Goal: Task Accomplishment & Management: Manage account settings

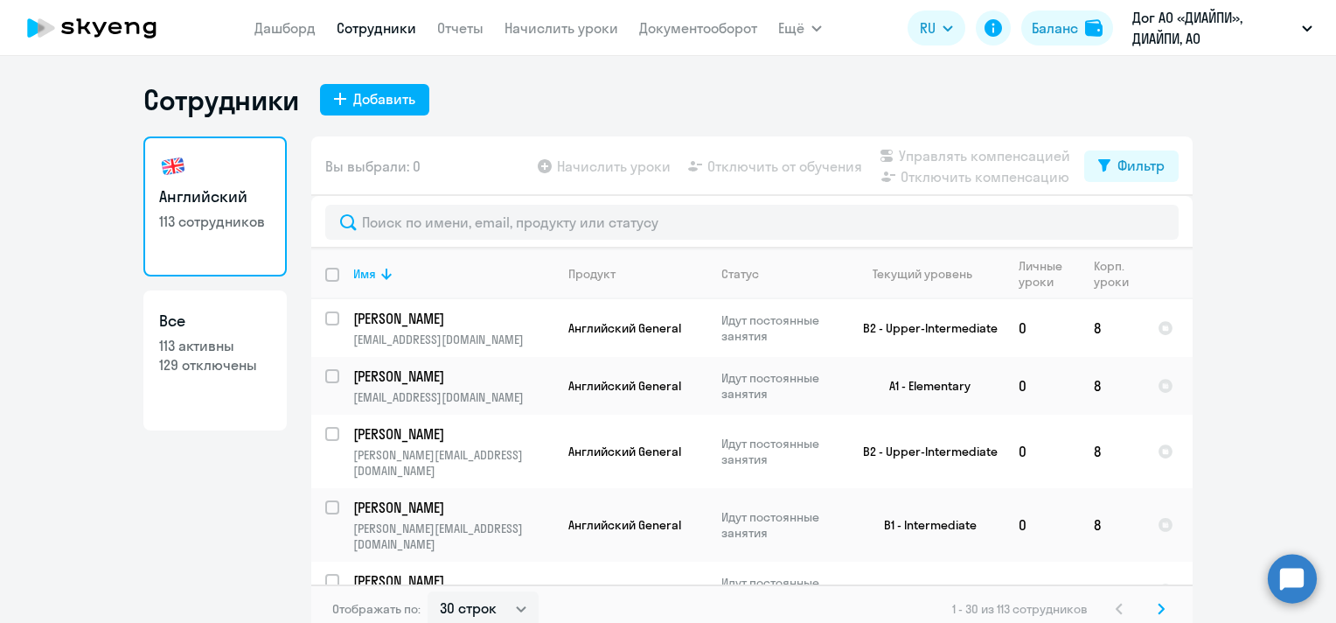
select select "30"
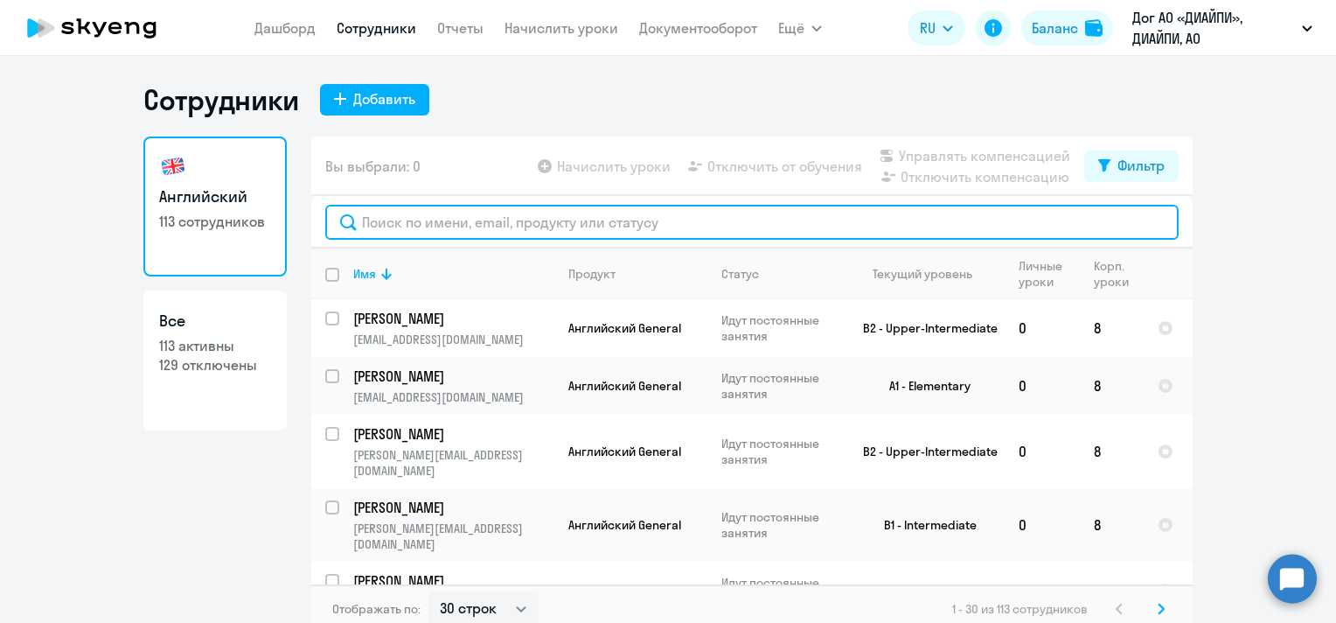
click at [477, 234] on input "text" at bounding box center [751, 222] width 853 height 35
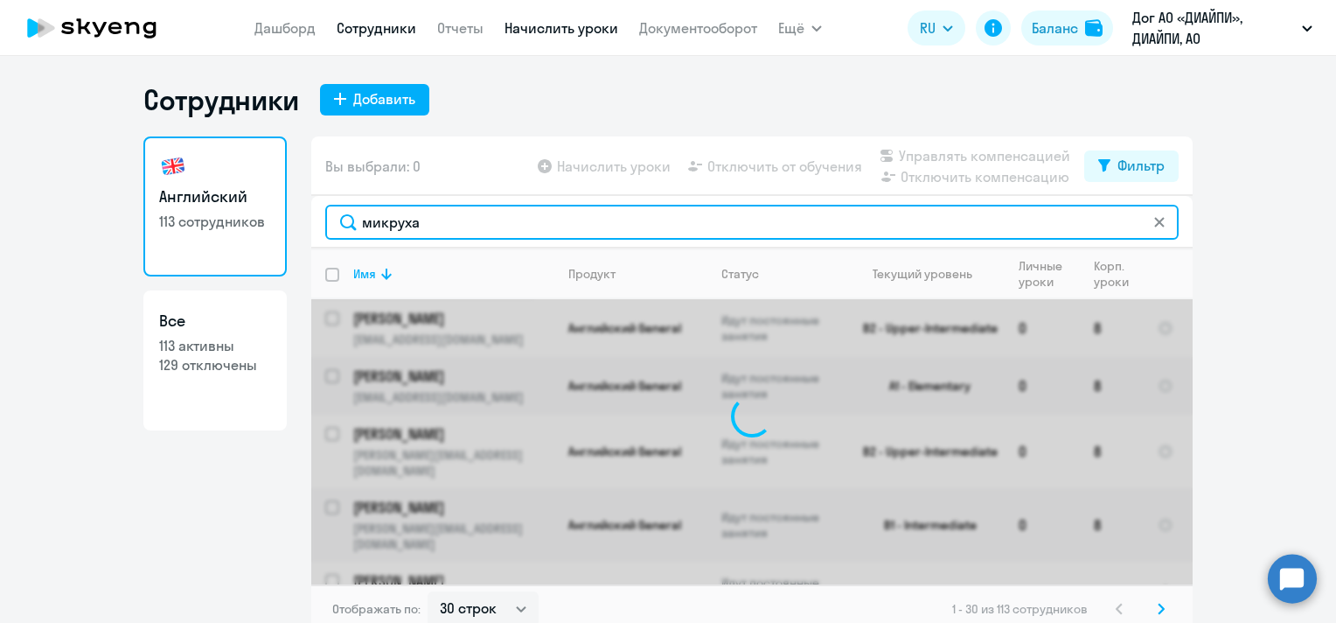
type input "микруха"
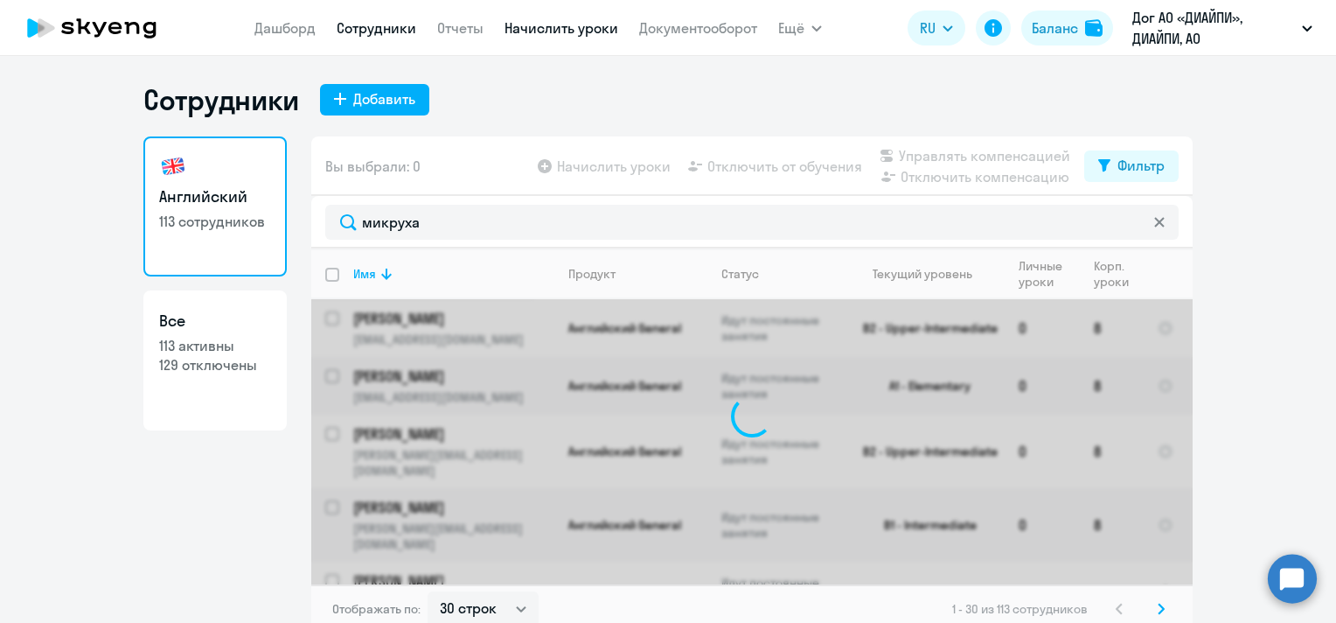
click at [549, 31] on link "Начислить уроки" at bounding box center [562, 27] width 114 height 17
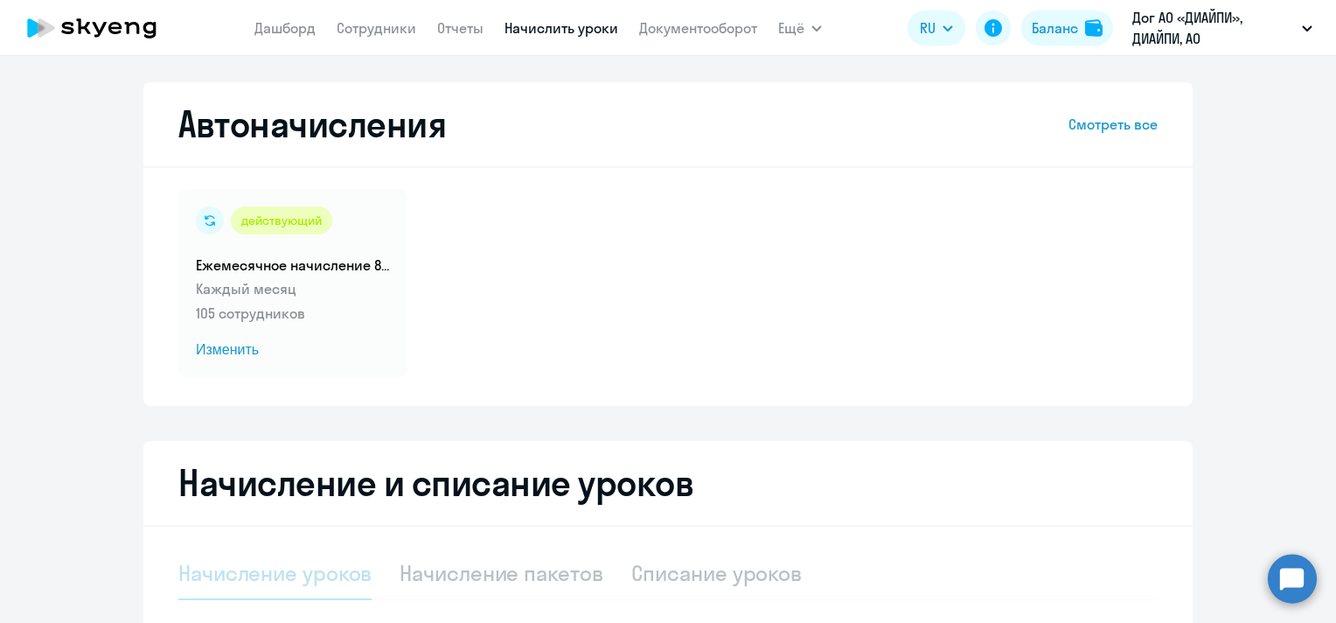
select select "10"
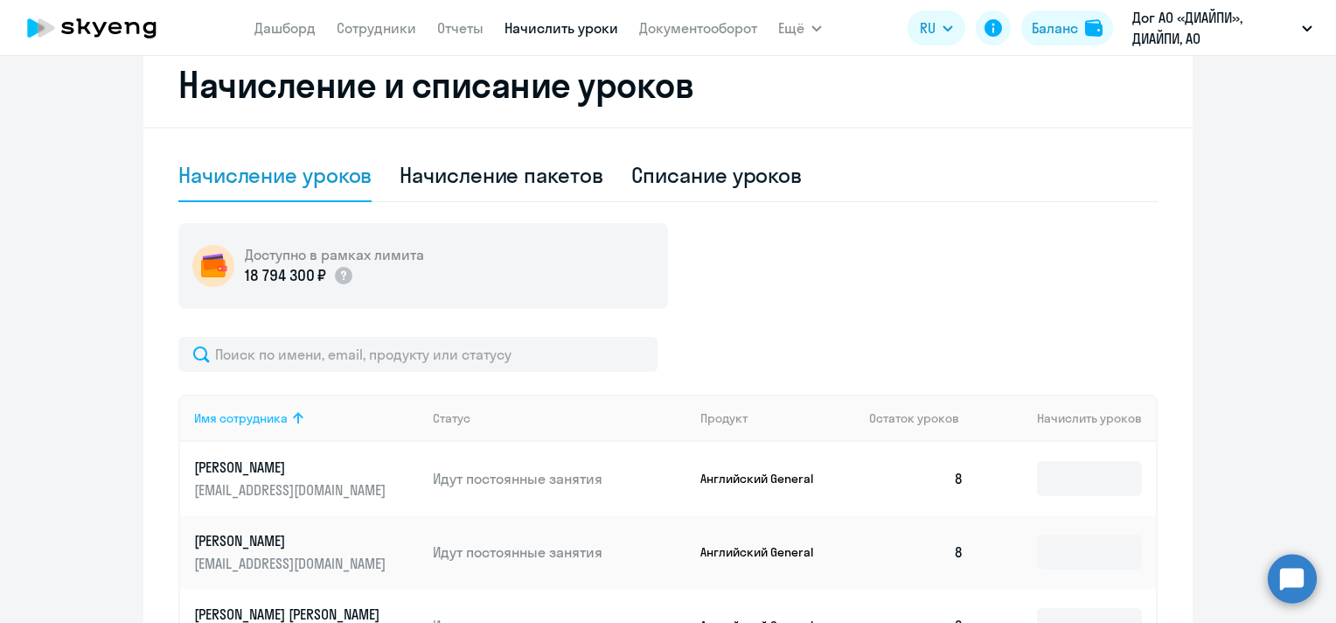
scroll to position [437, 0]
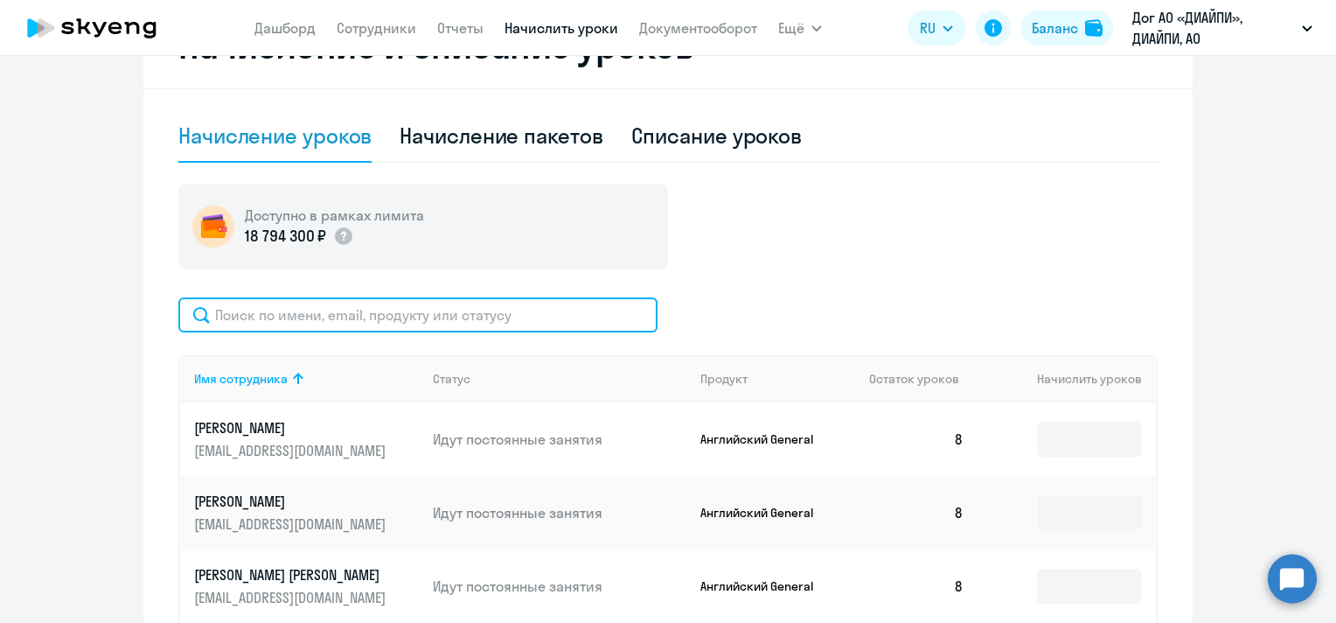
click at [376, 308] on input "text" at bounding box center [417, 314] width 479 height 35
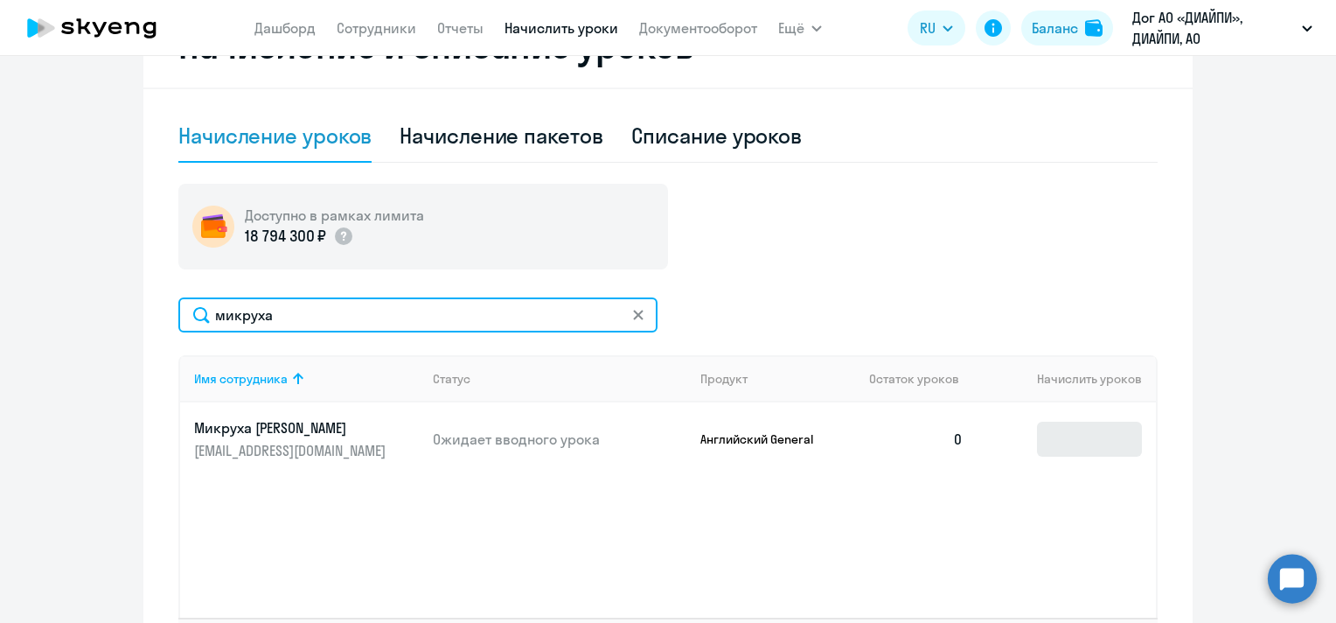
type input "микруха"
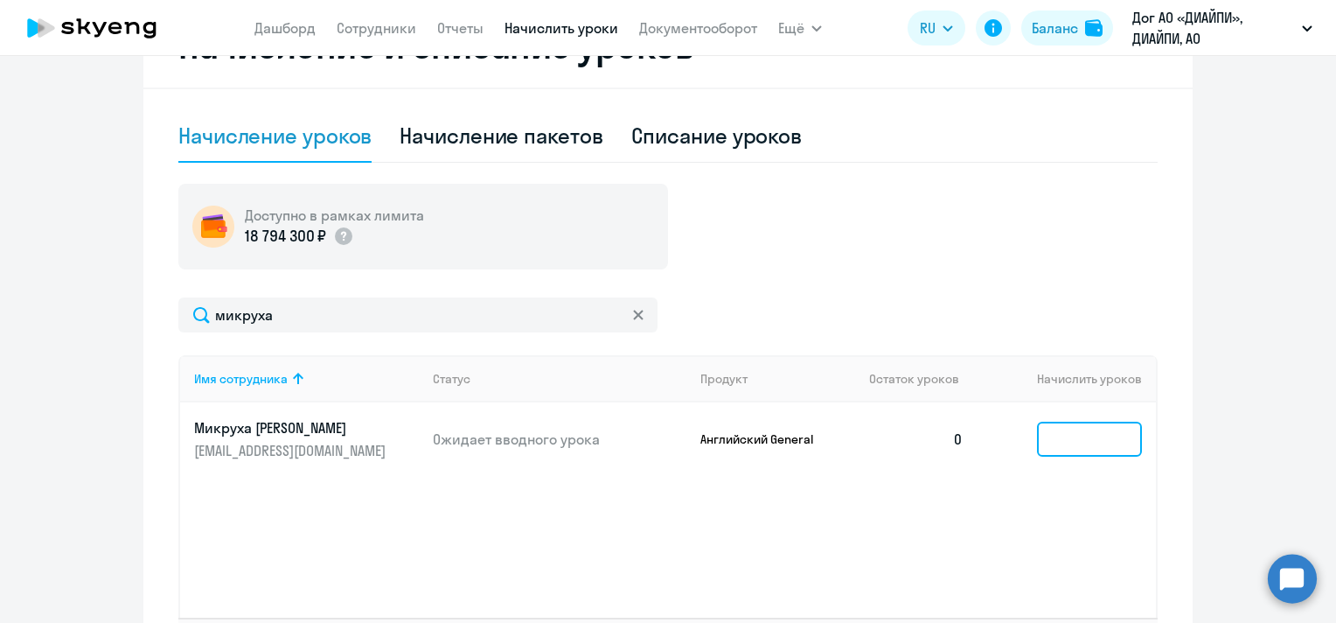
click at [1103, 443] on input at bounding box center [1089, 438] width 105 height 35
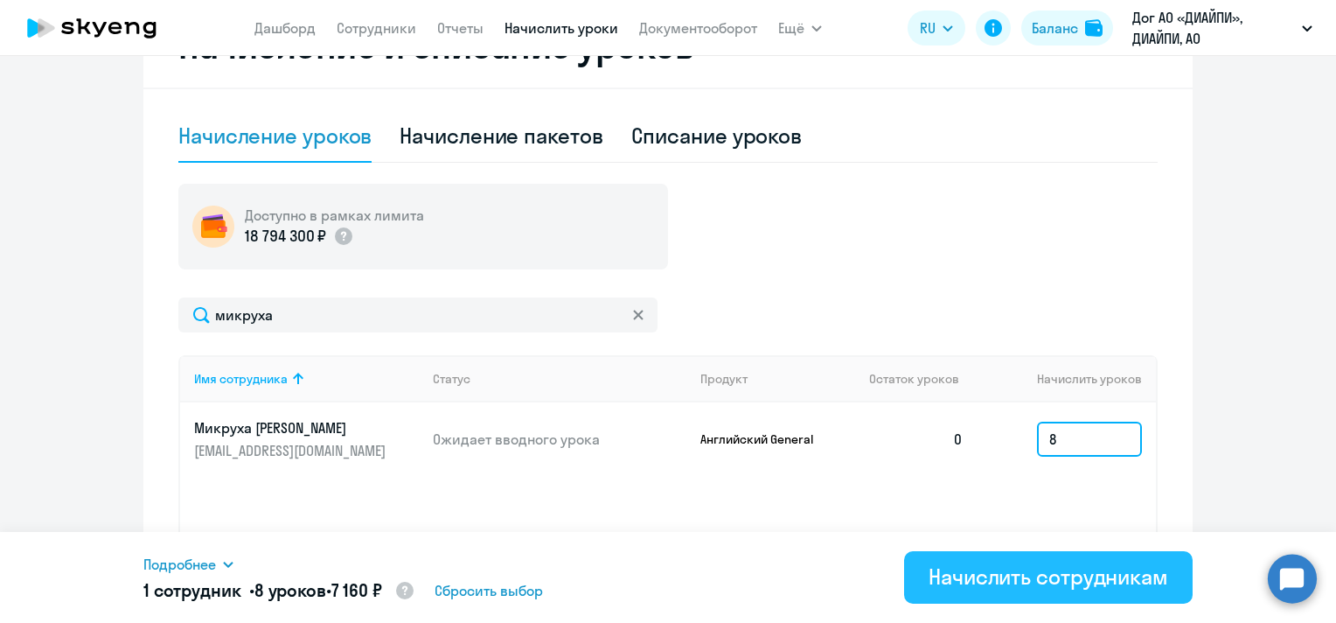
type input "8"
click at [1007, 588] on div "Начислить сотрудникам" at bounding box center [1049, 576] width 240 height 28
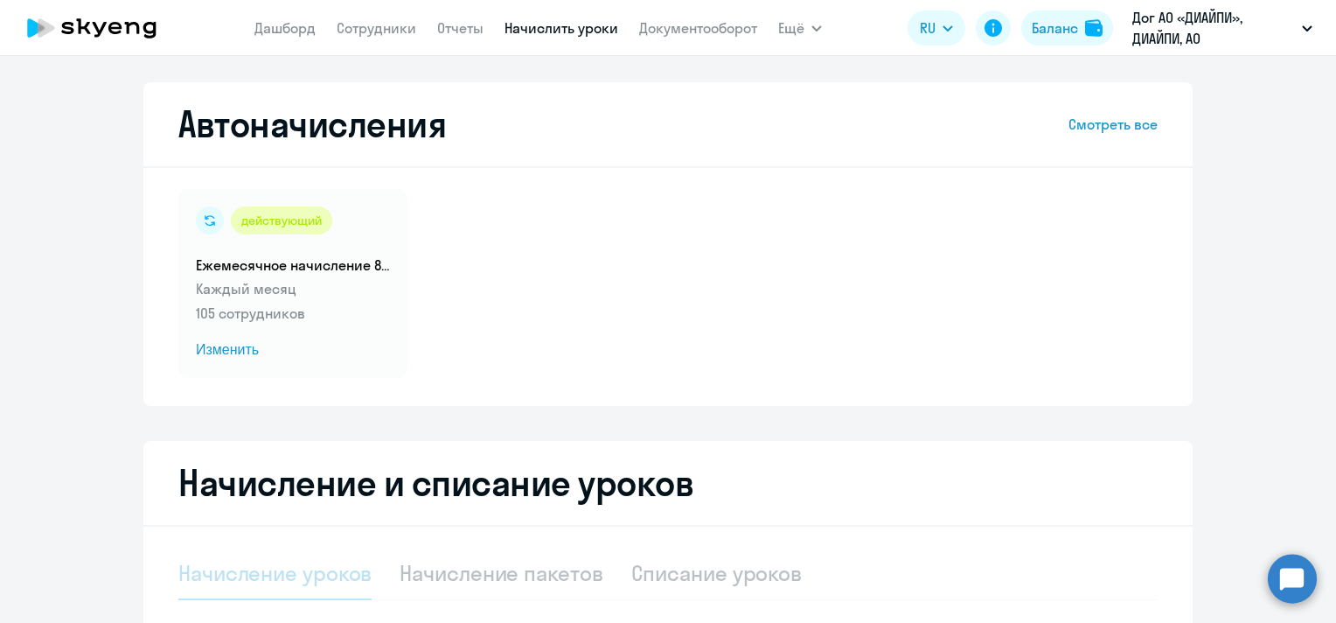
select select "10"
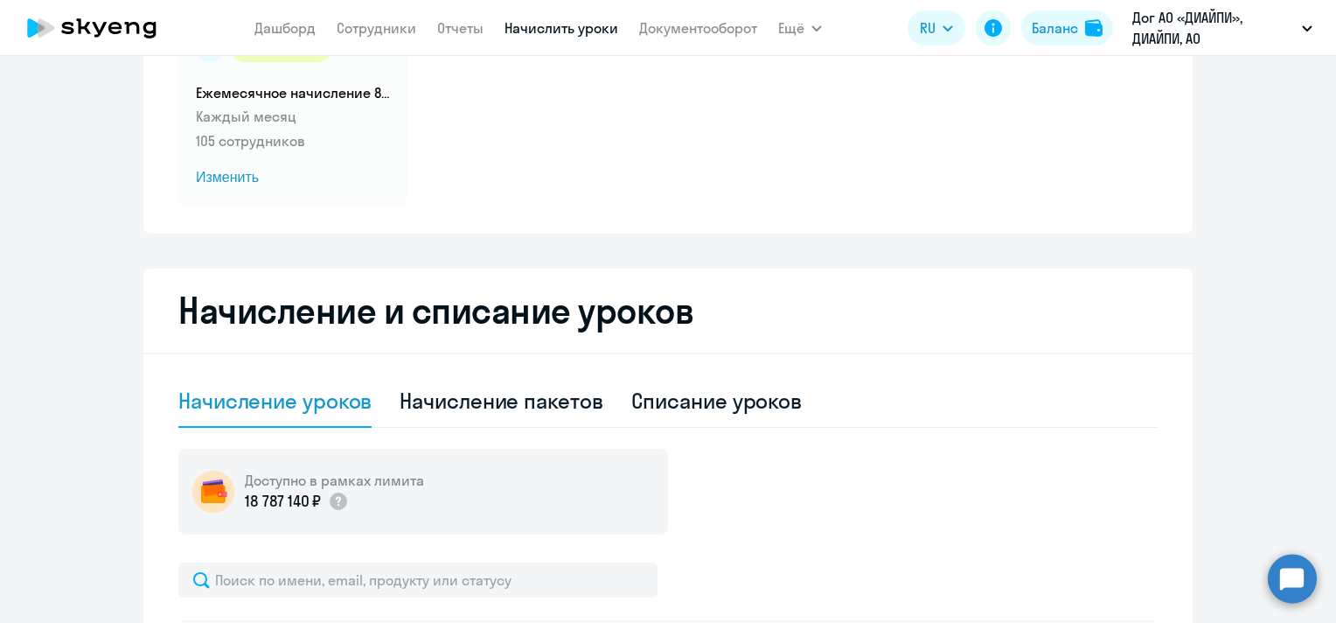
scroll to position [262, 0]
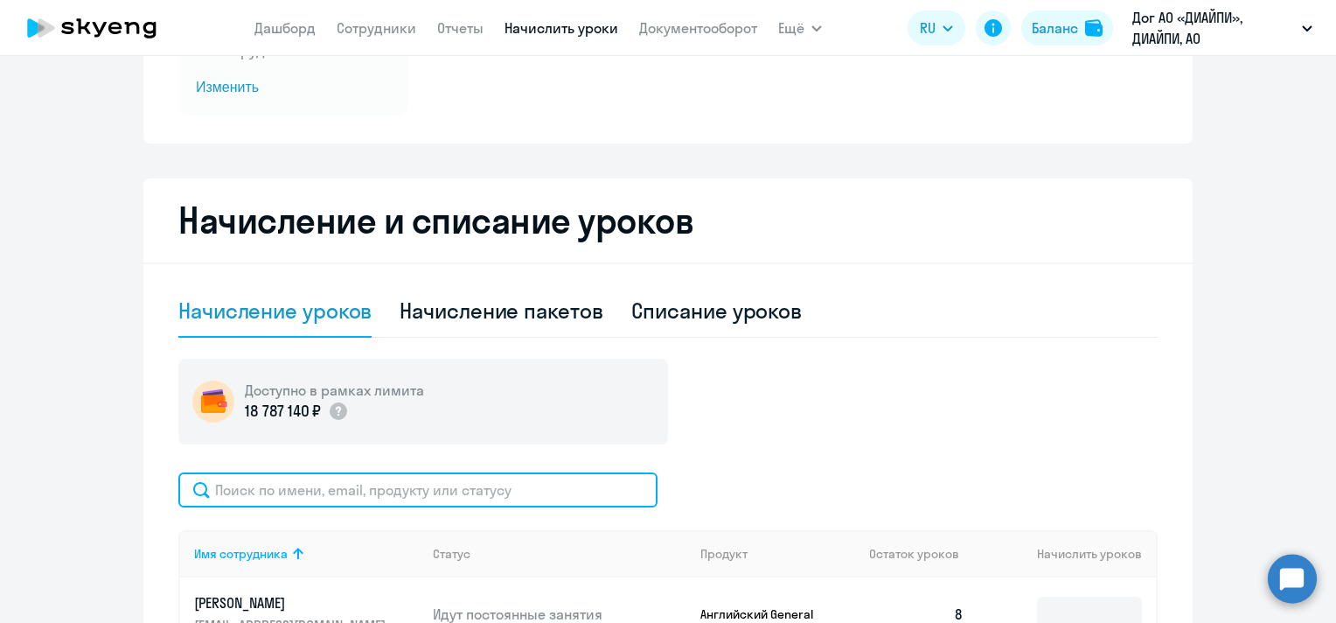
click at [474, 477] on input "text" at bounding box center [417, 489] width 479 height 35
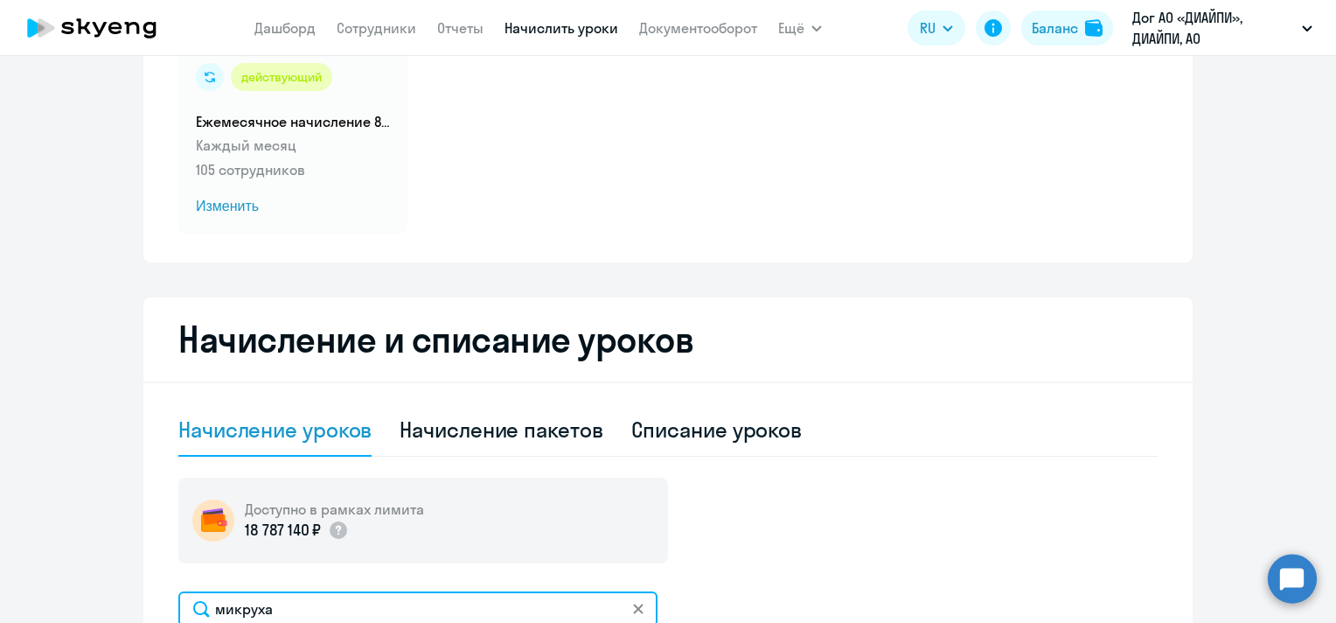
scroll to position [0, 0]
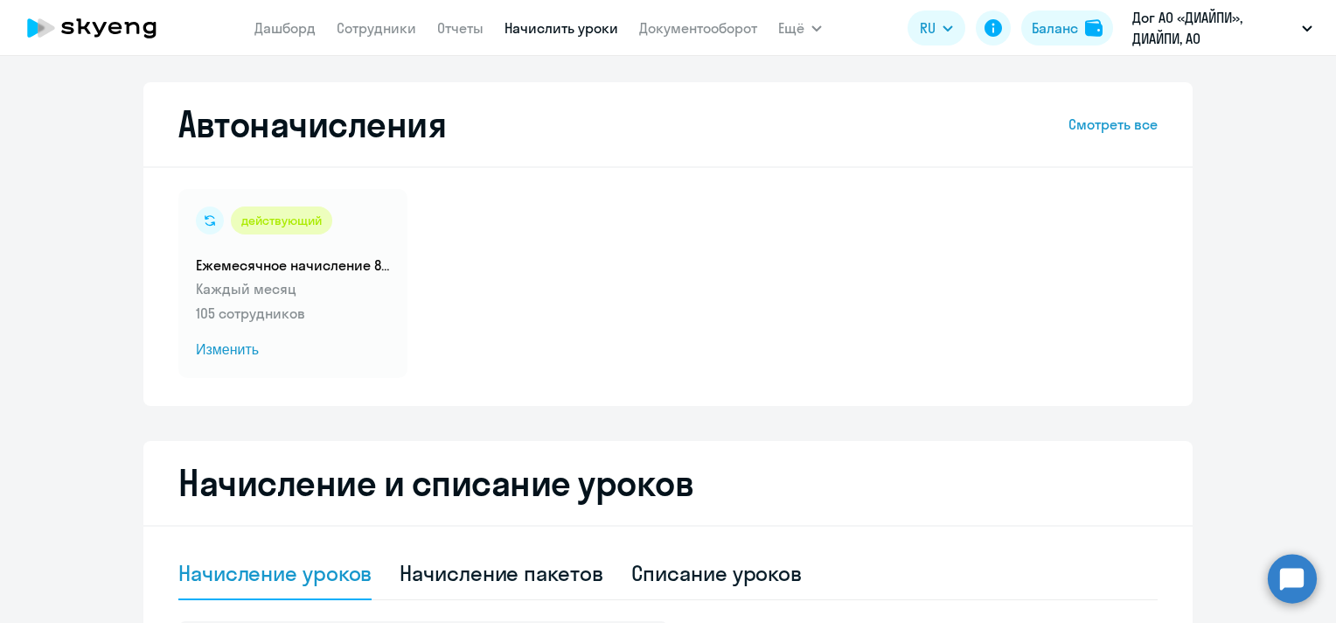
type input "микруха"
click at [290, 44] on nav "Дашборд Сотрудники Отчеты Начислить уроки Документооборот" at bounding box center [505, 27] width 503 height 35
click at [291, 35] on link "Дашборд" at bounding box center [284, 27] width 61 height 17
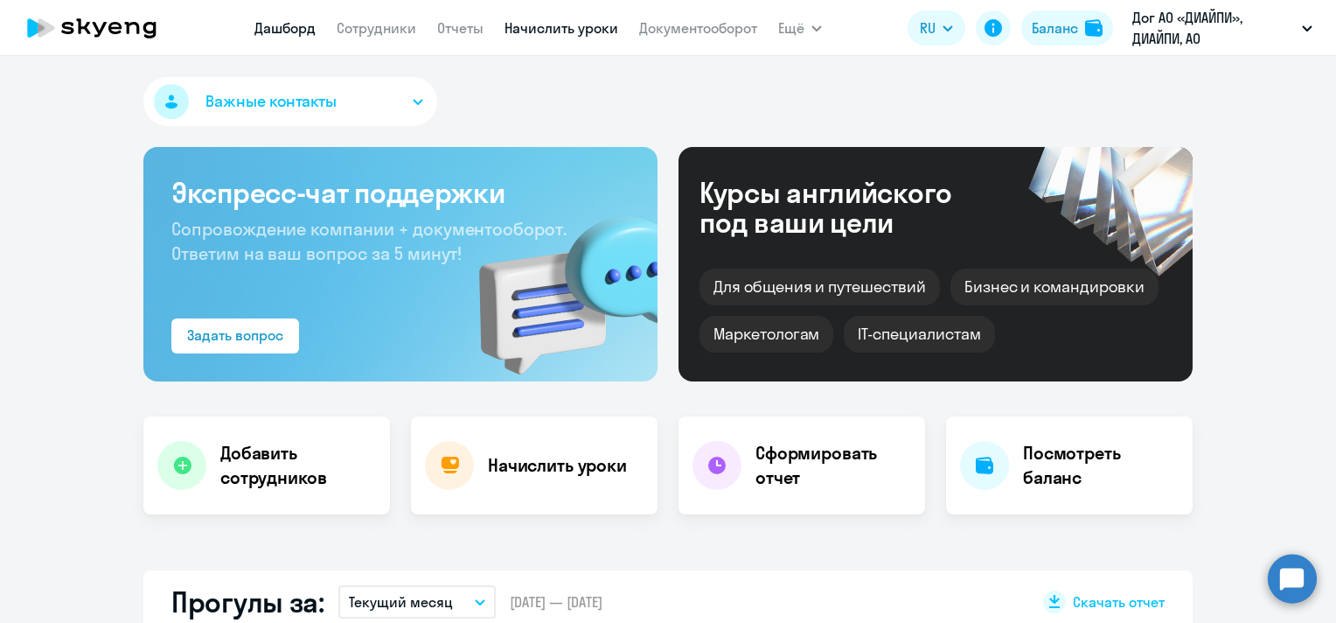
click at [522, 31] on link "Начислить уроки" at bounding box center [562, 27] width 114 height 17
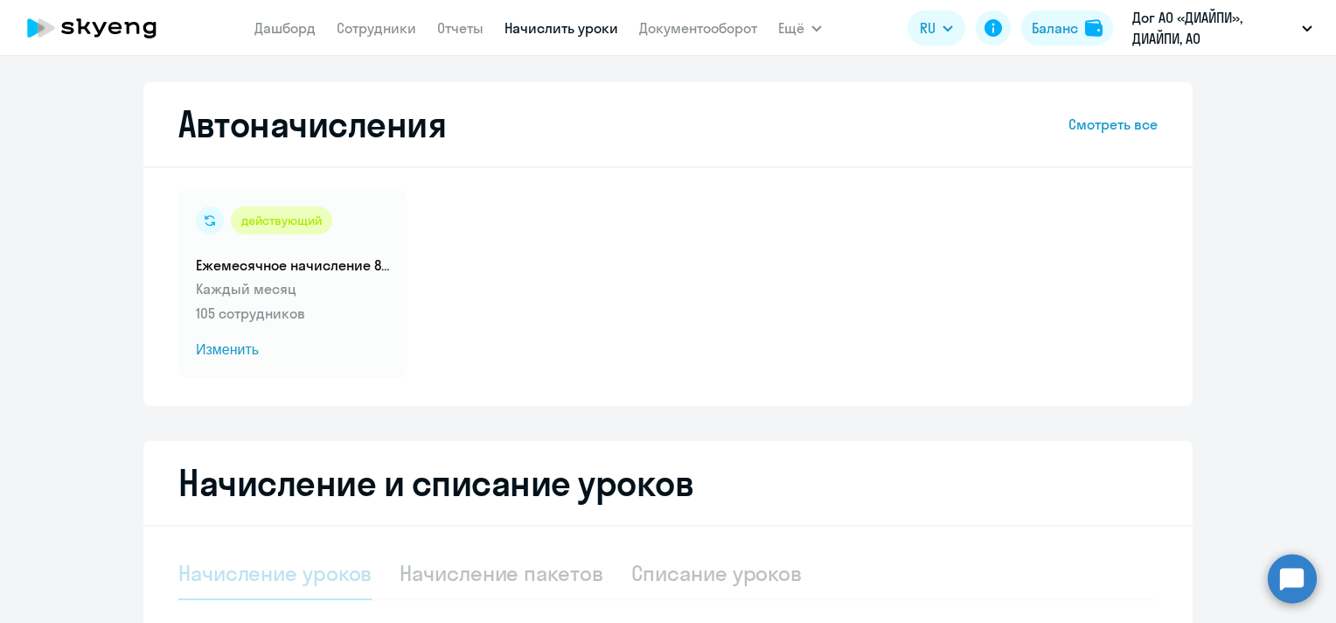
select select "10"
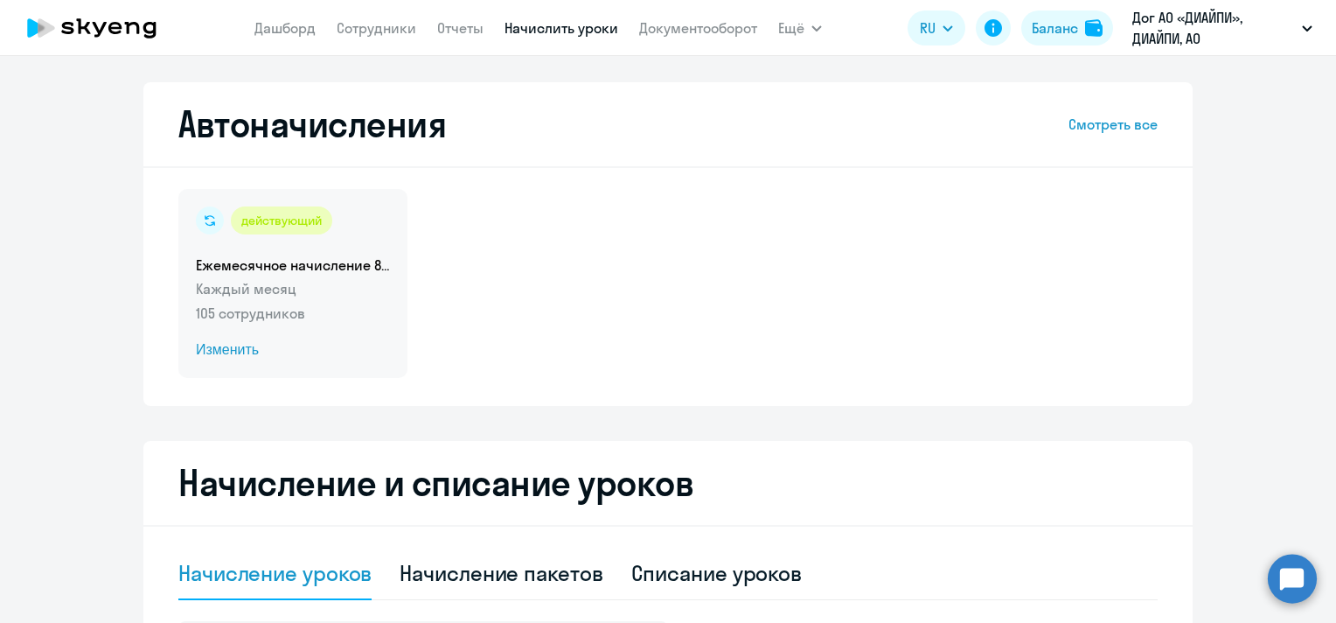
click at [238, 351] on span "Изменить" at bounding box center [293, 349] width 194 height 21
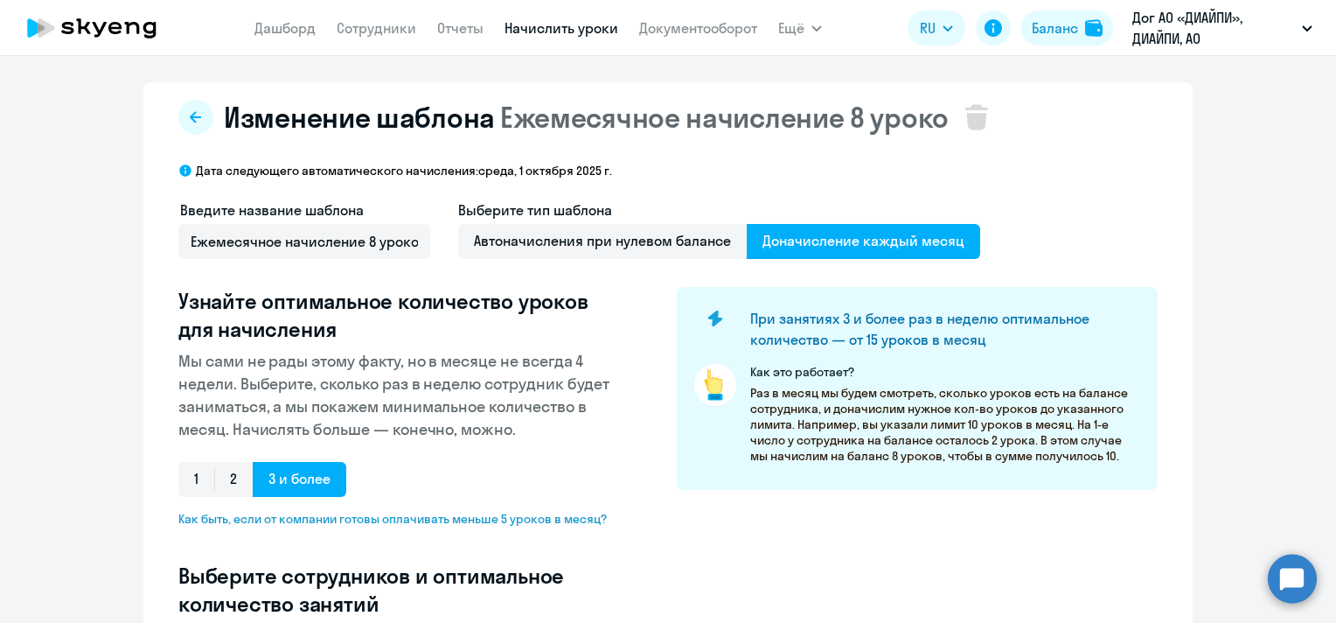
select select "10"
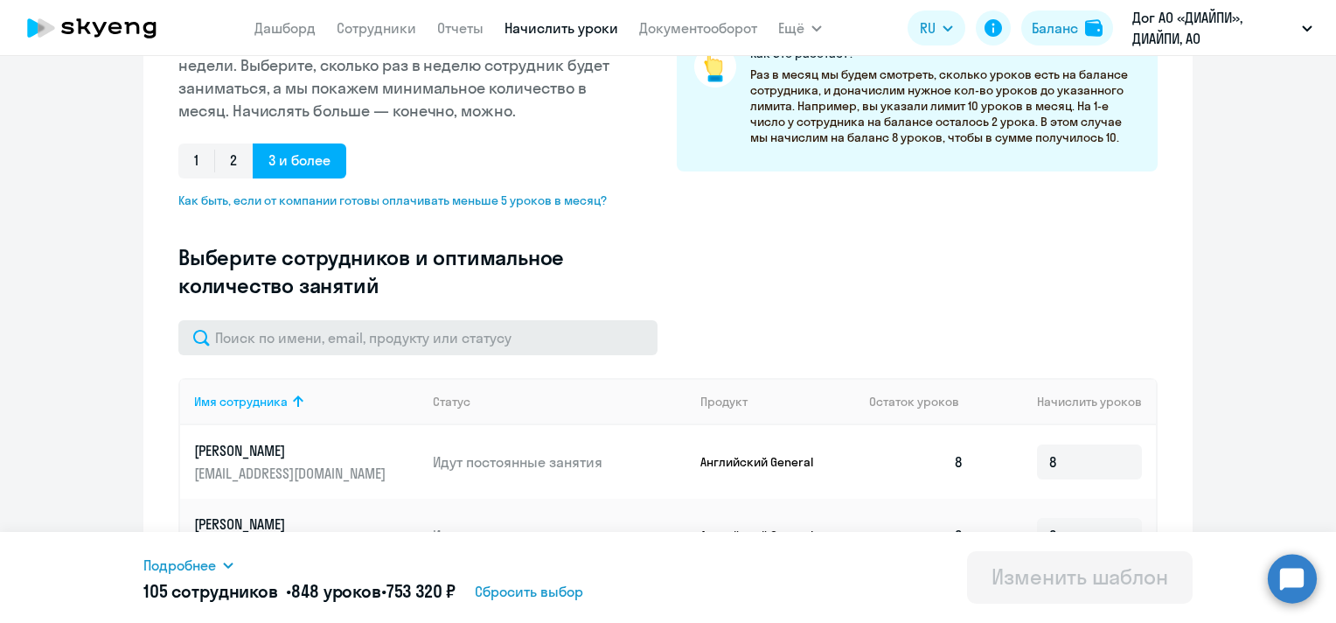
scroll to position [437, 0]
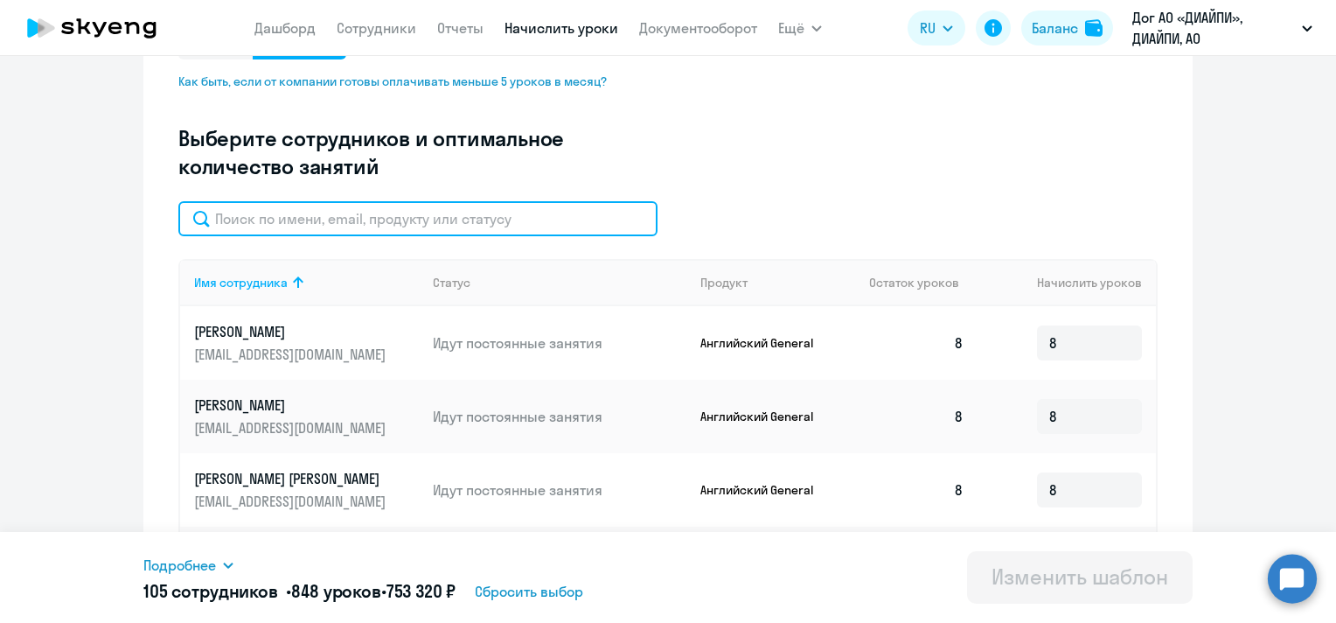
click at [315, 222] on input "text" at bounding box center [417, 218] width 479 height 35
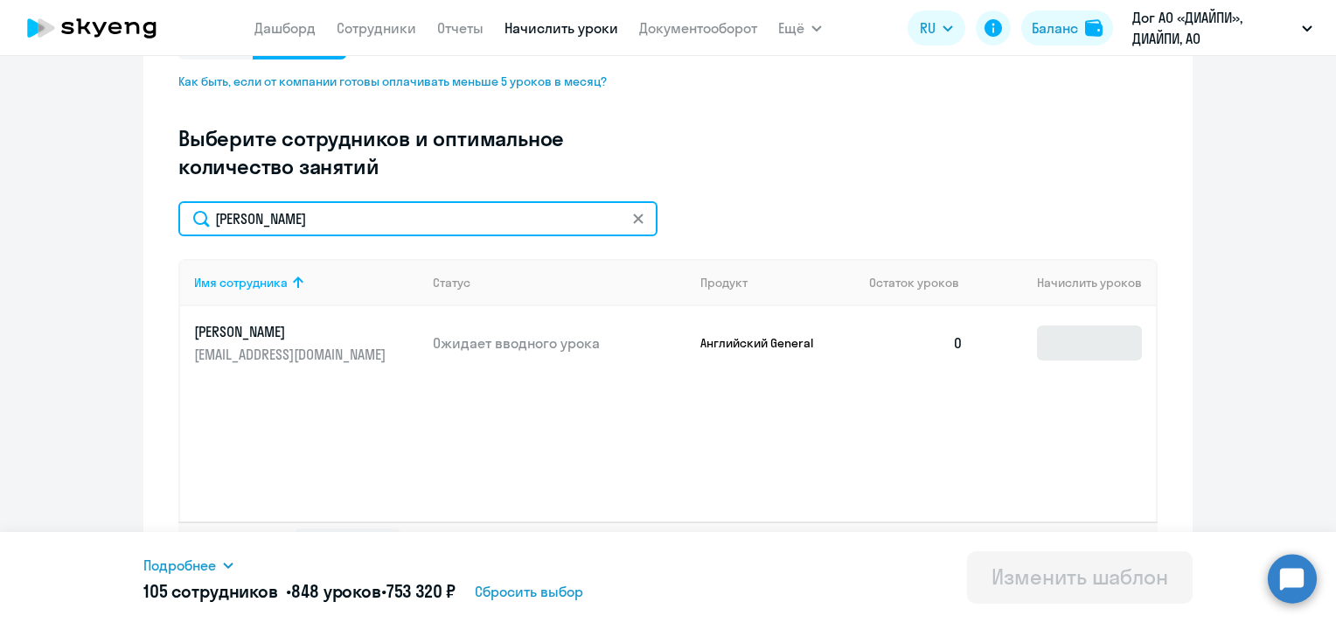
type input "сотников"
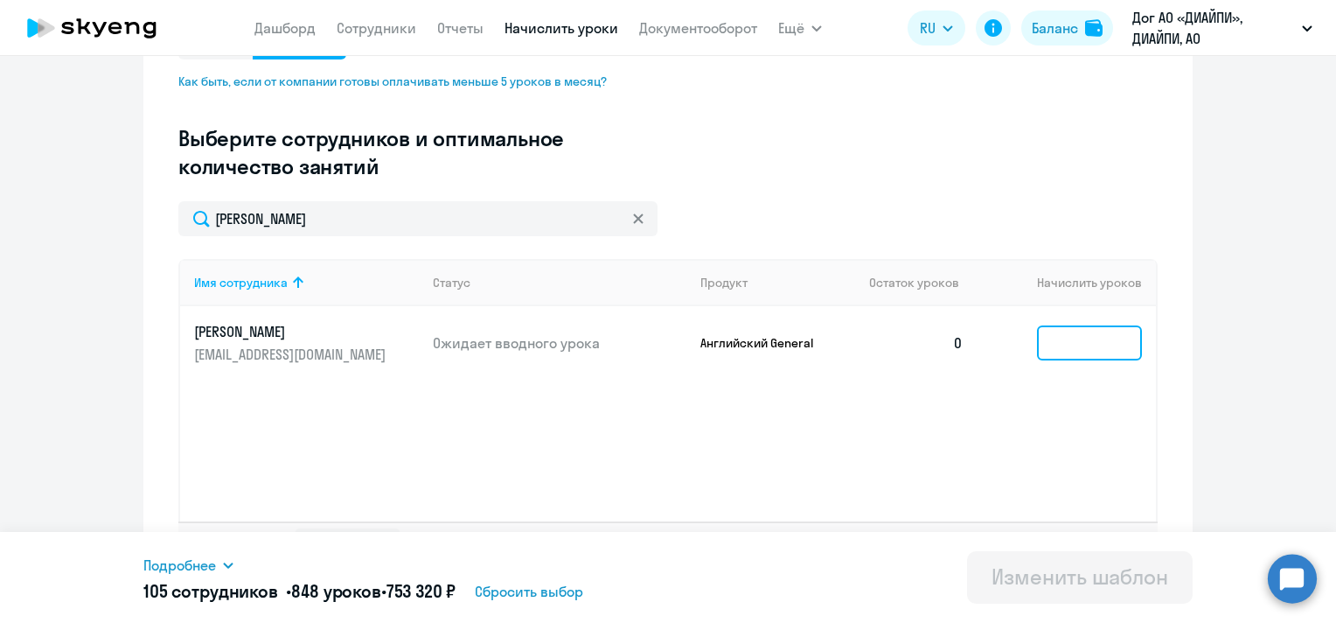
click at [1055, 342] on input at bounding box center [1089, 342] width 105 height 35
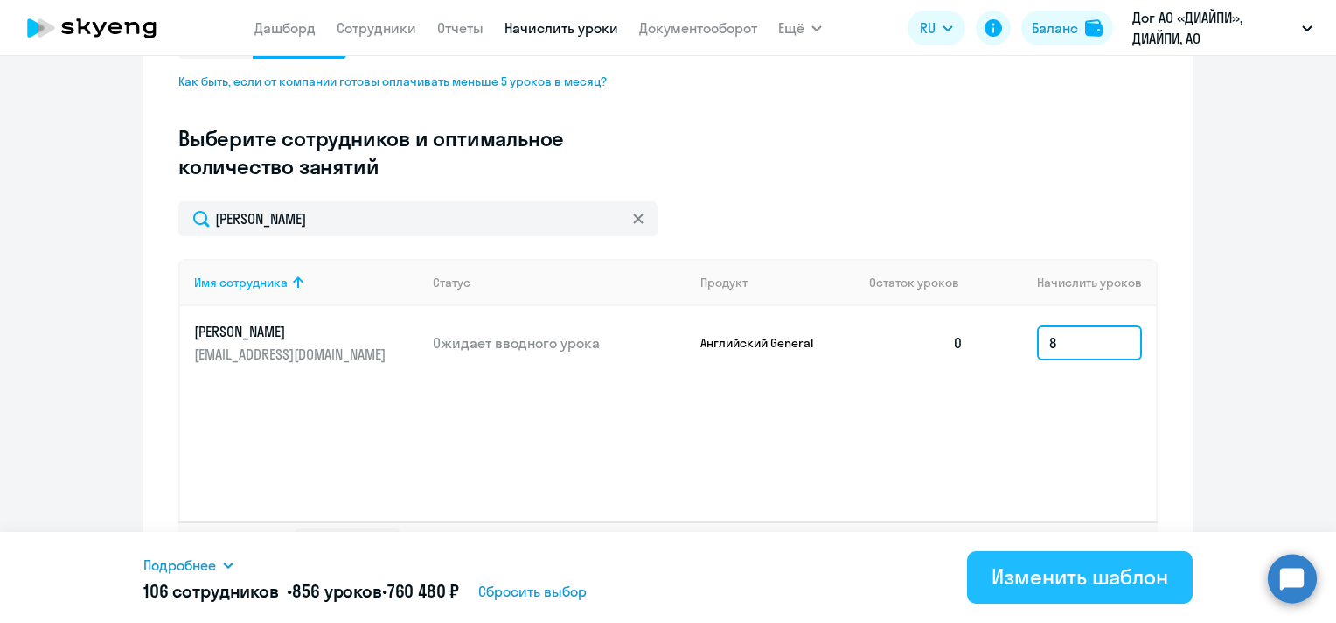
type input "8"
click at [1047, 574] on div "Изменить шаблон" at bounding box center [1080, 576] width 177 height 28
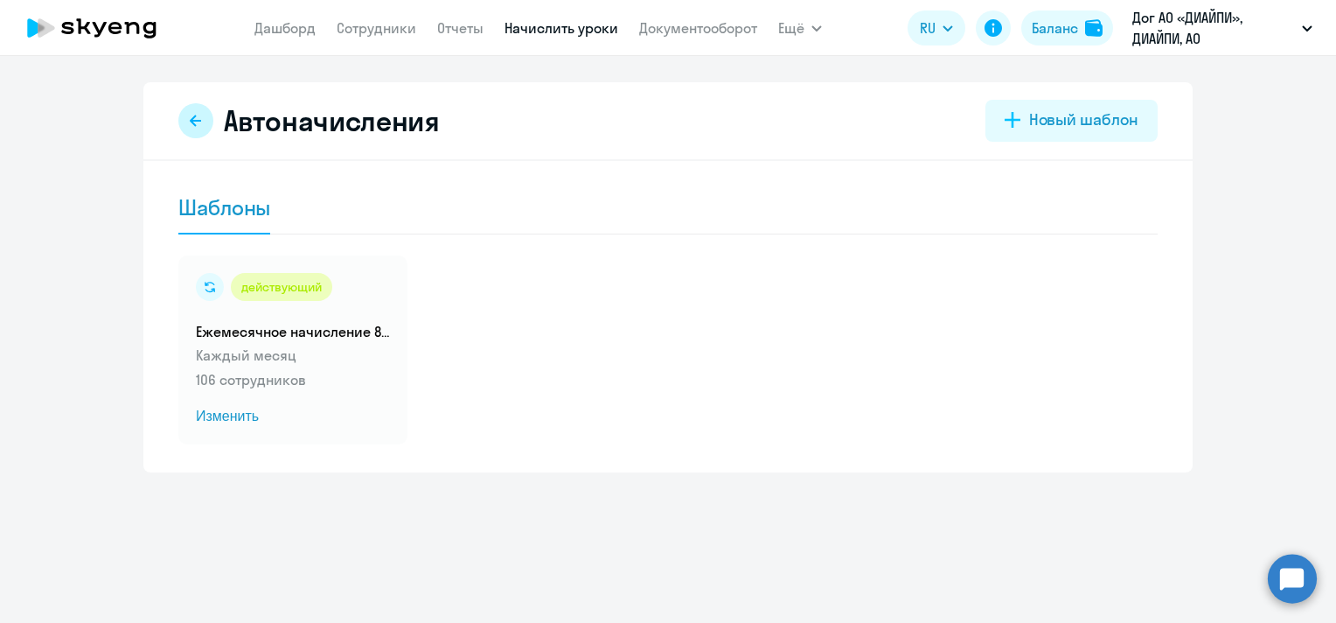
click at [196, 118] on icon at bounding box center [196, 121] width 14 height 14
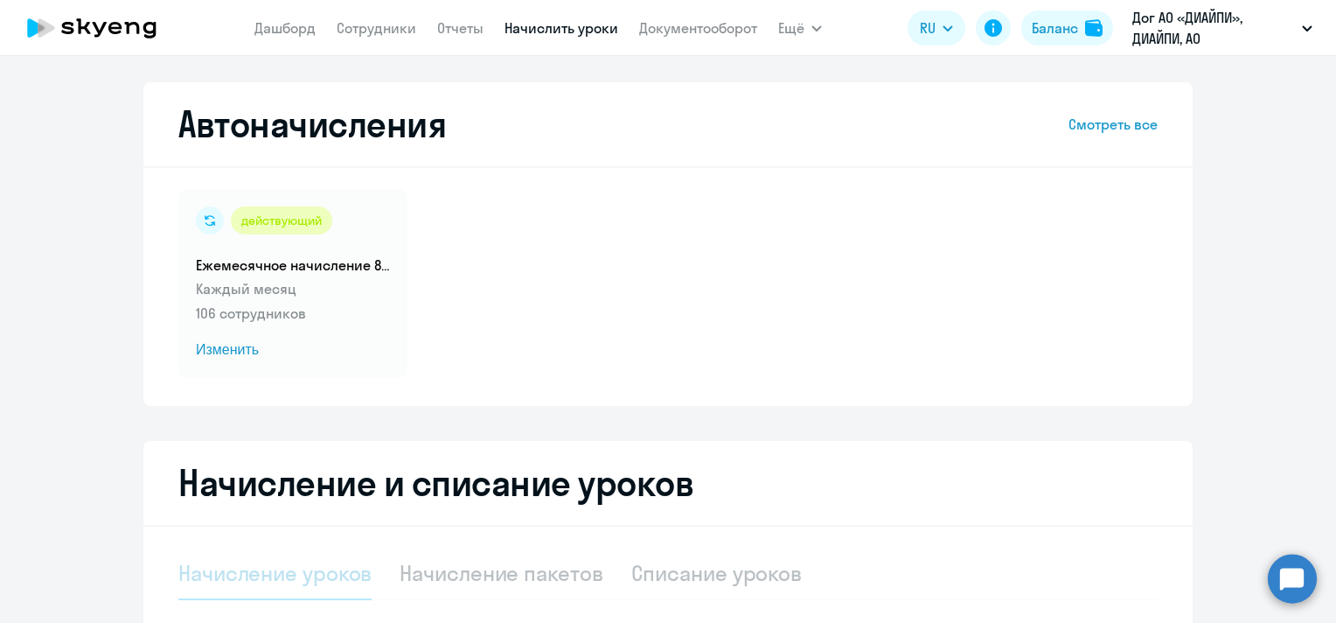
select select "10"
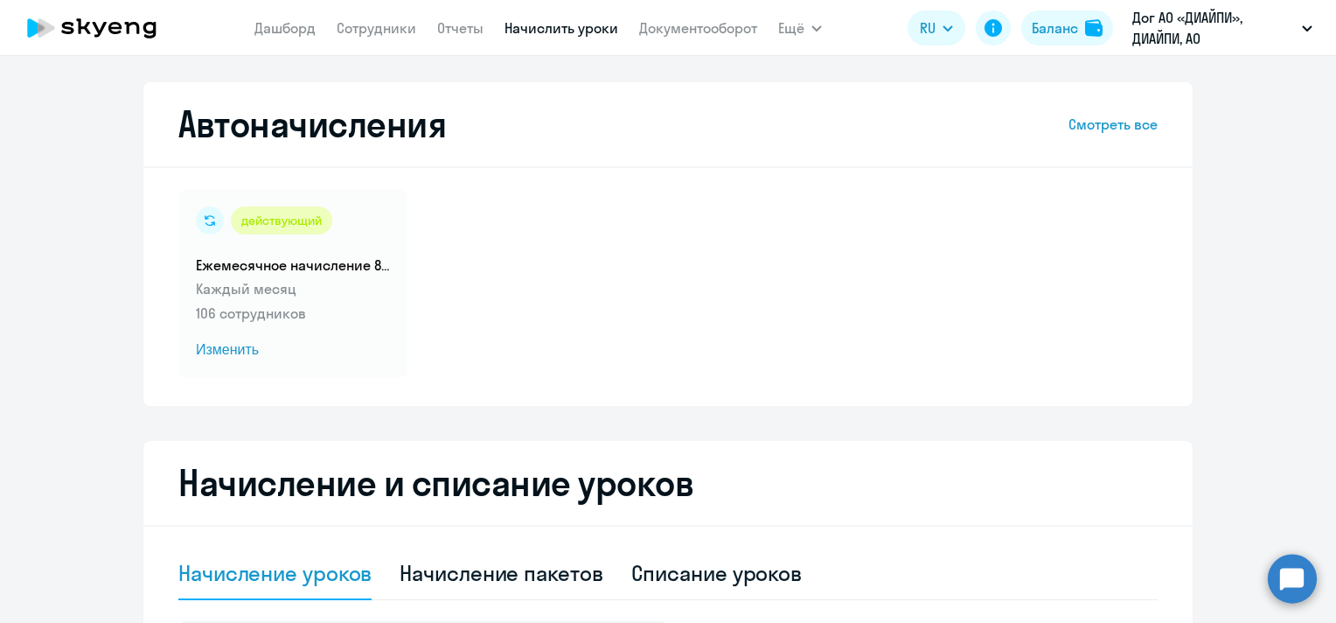
scroll to position [350, 0]
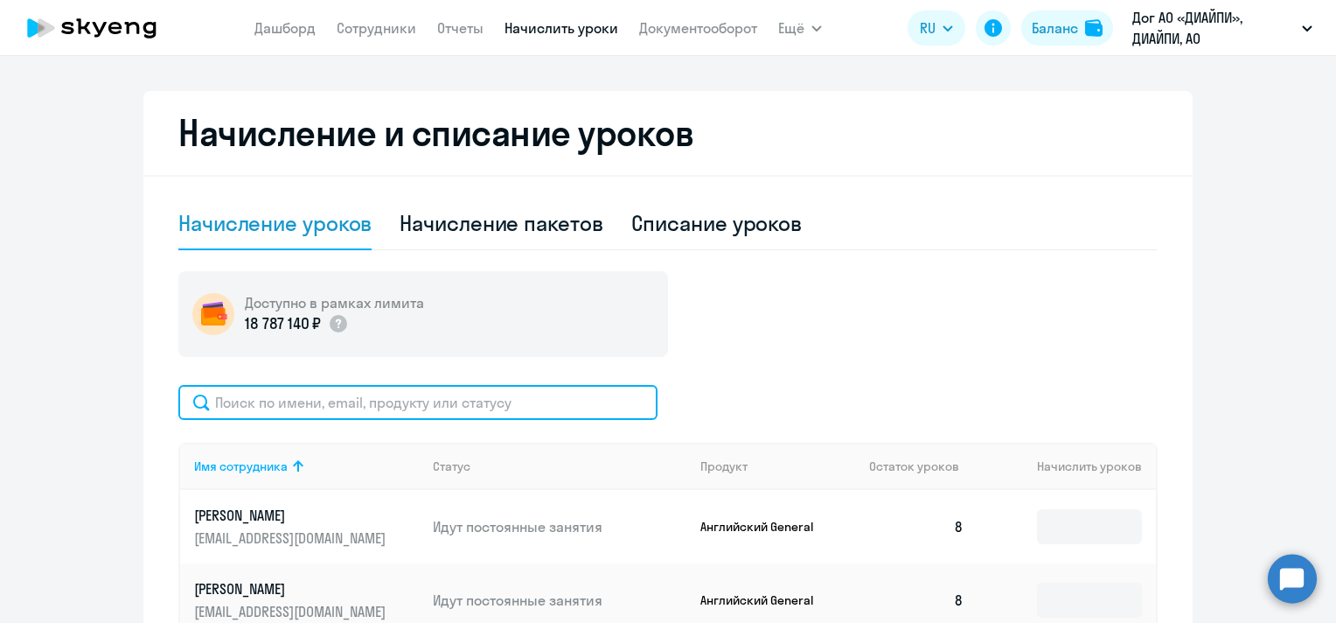
click at [335, 401] on input "text" at bounding box center [417, 402] width 479 height 35
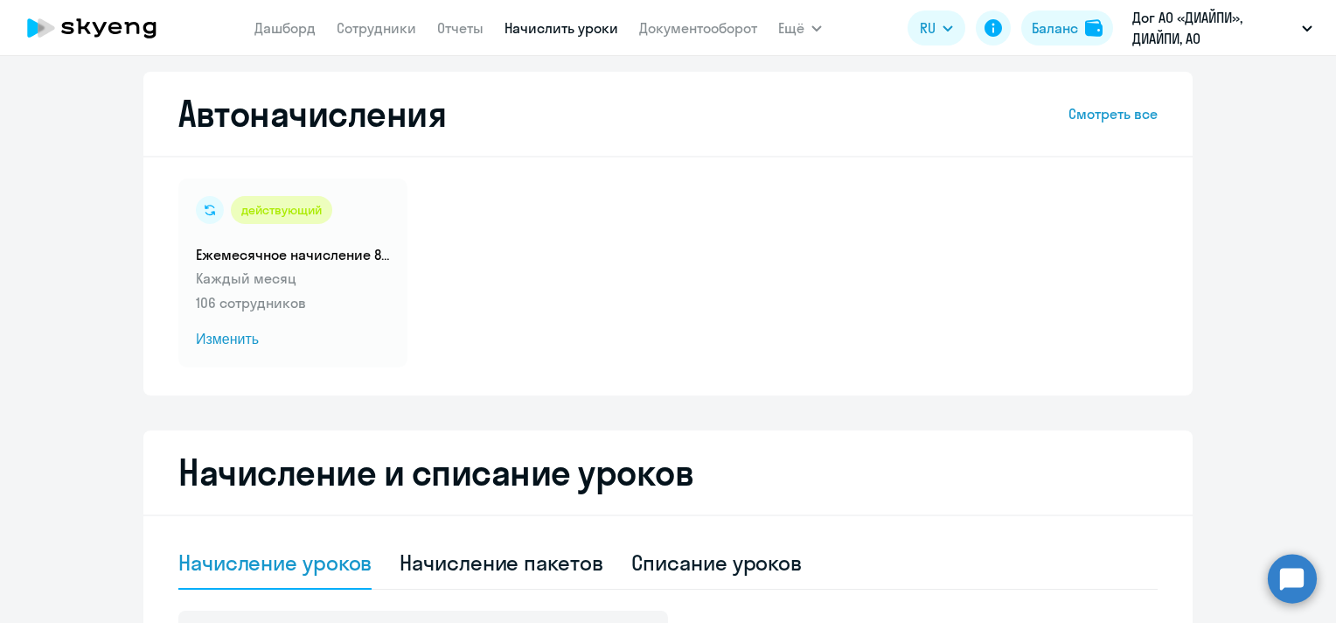
scroll to position [0, 0]
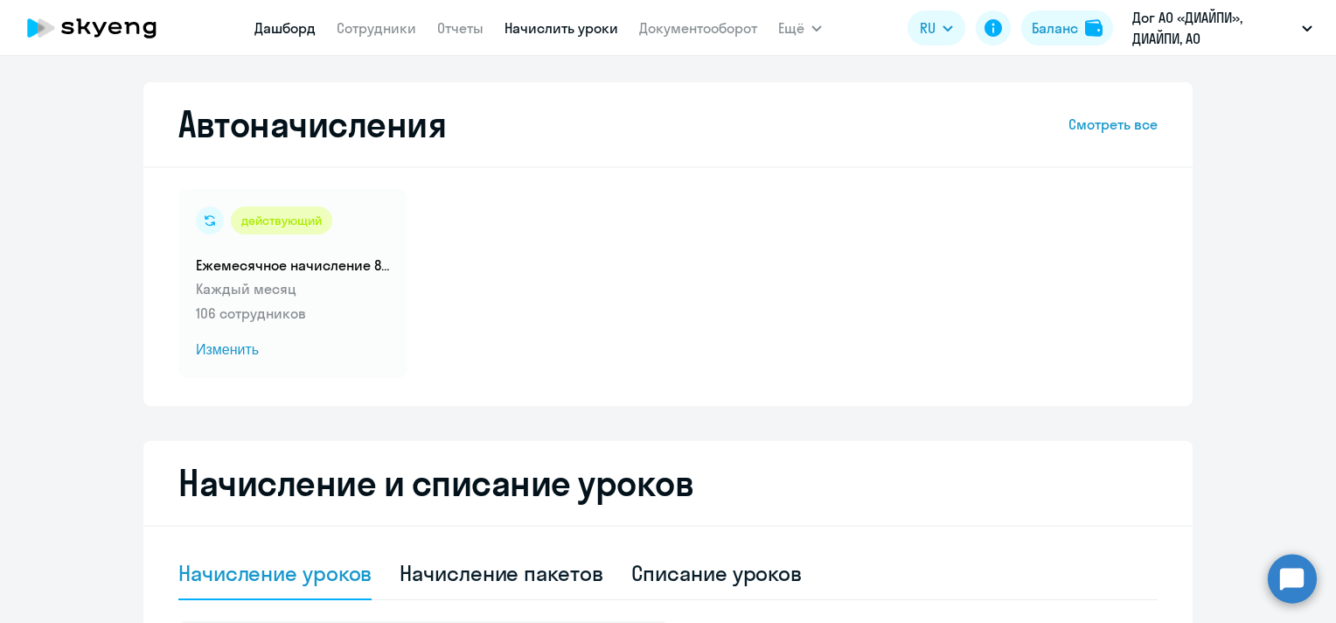
type input "сотников"
click at [301, 20] on link "Дашборд" at bounding box center [284, 27] width 61 height 17
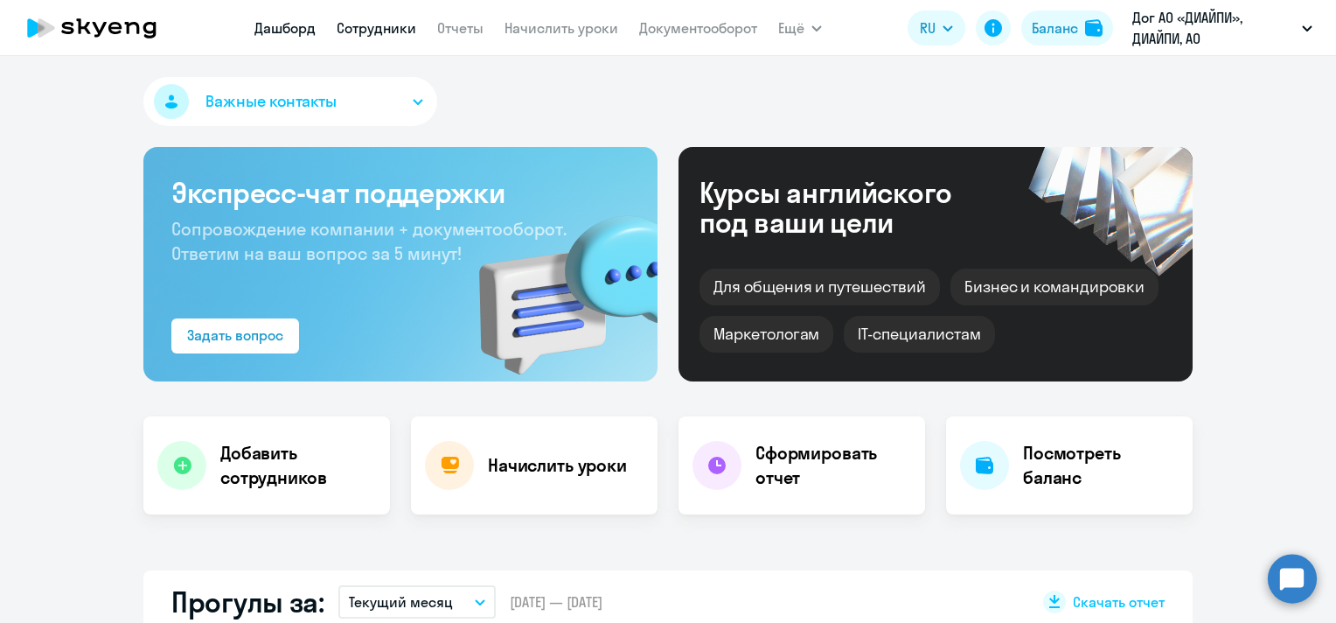
click at [385, 31] on link "Сотрудники" at bounding box center [377, 27] width 80 height 17
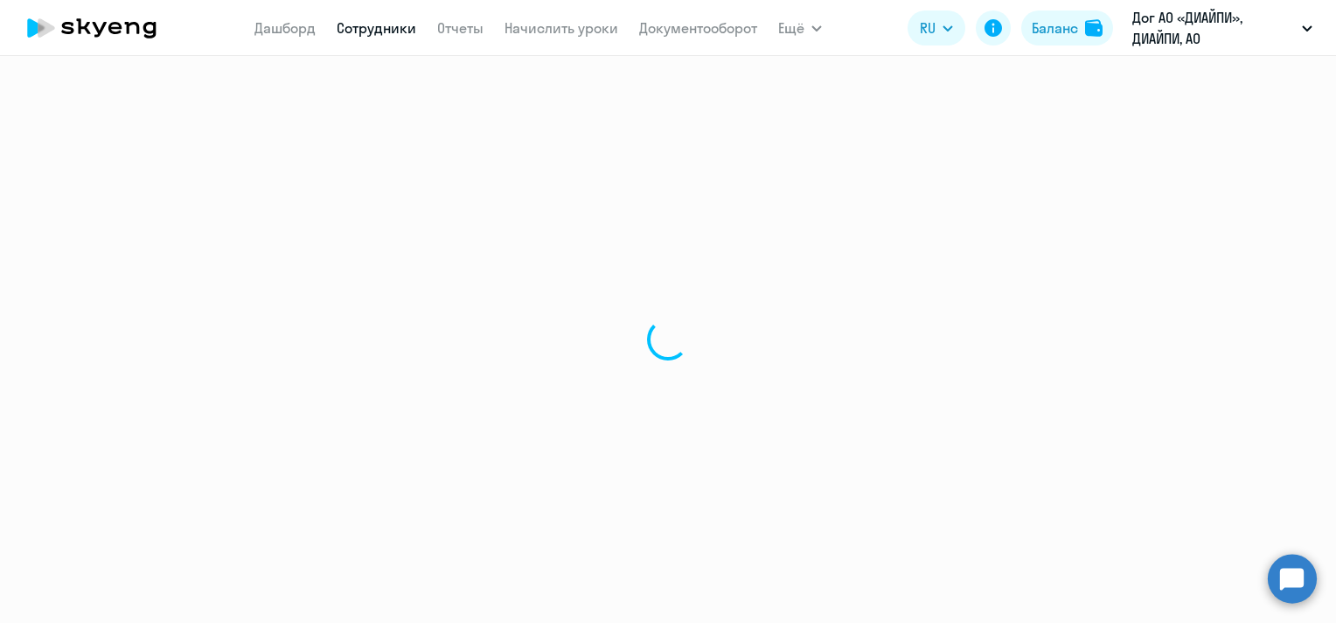
select select "30"
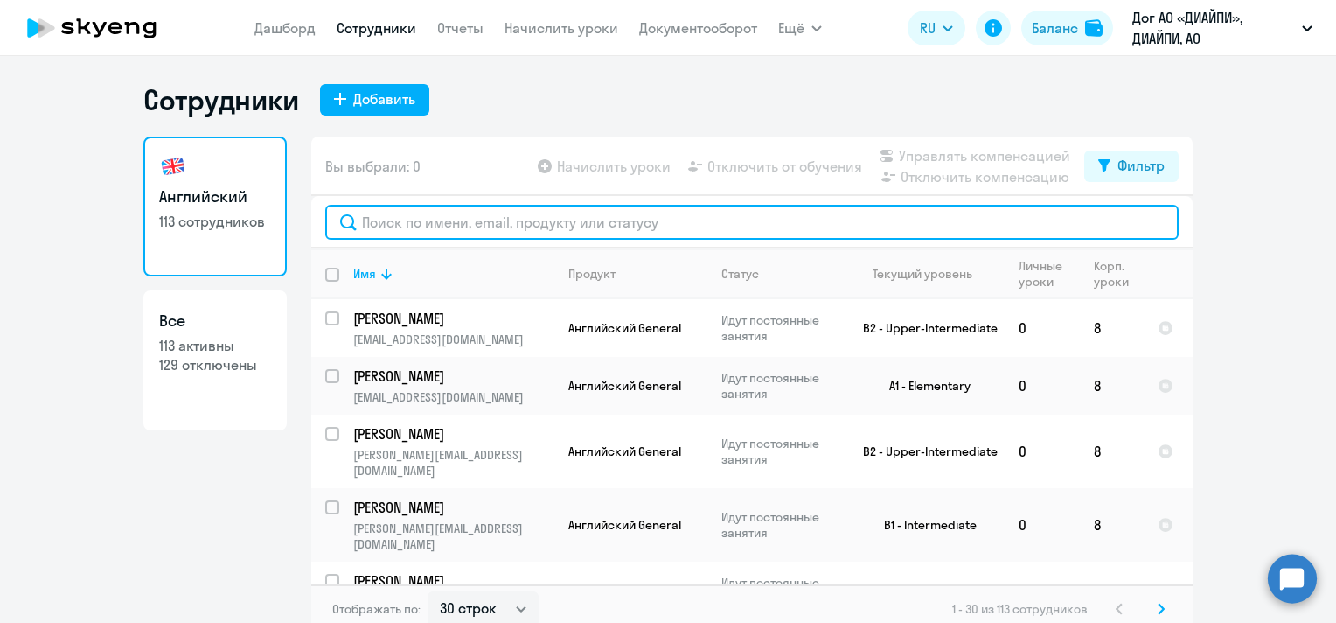
click at [492, 214] on input "text" at bounding box center [751, 222] width 853 height 35
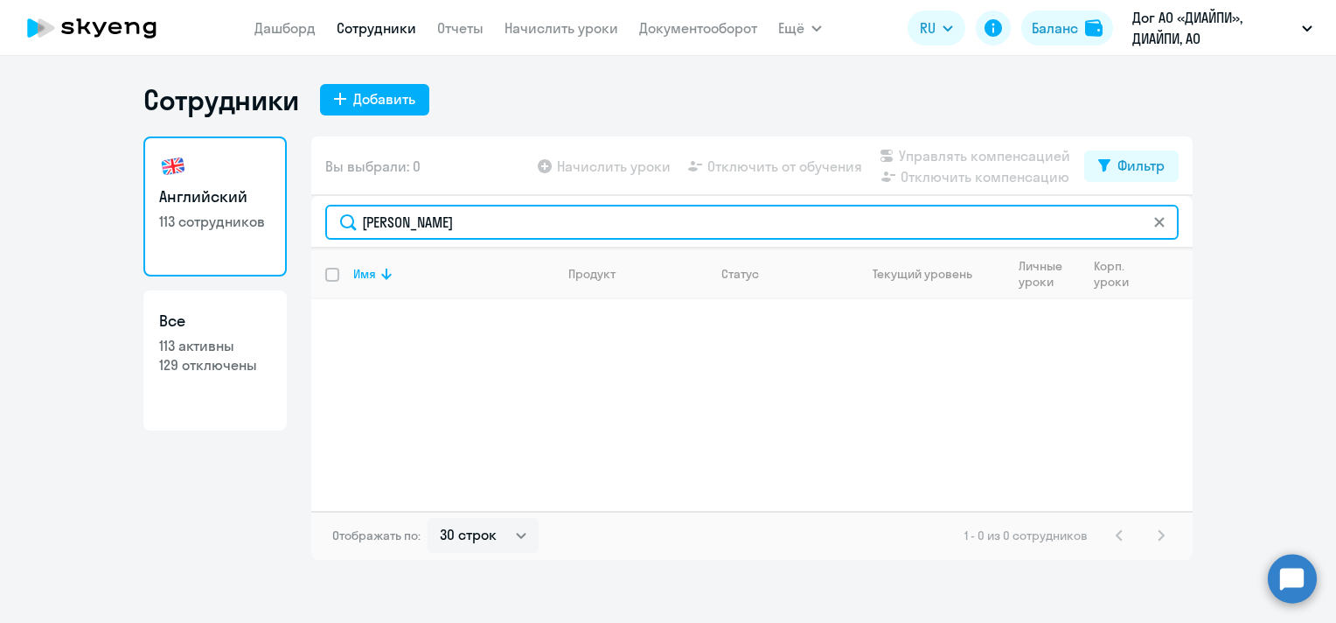
drag, startPoint x: 434, startPoint y: 225, endPoint x: 362, endPoint y: 224, distance: 71.7
click at [362, 224] on input "екимов" at bounding box center [751, 222] width 853 height 35
type input "тавед"
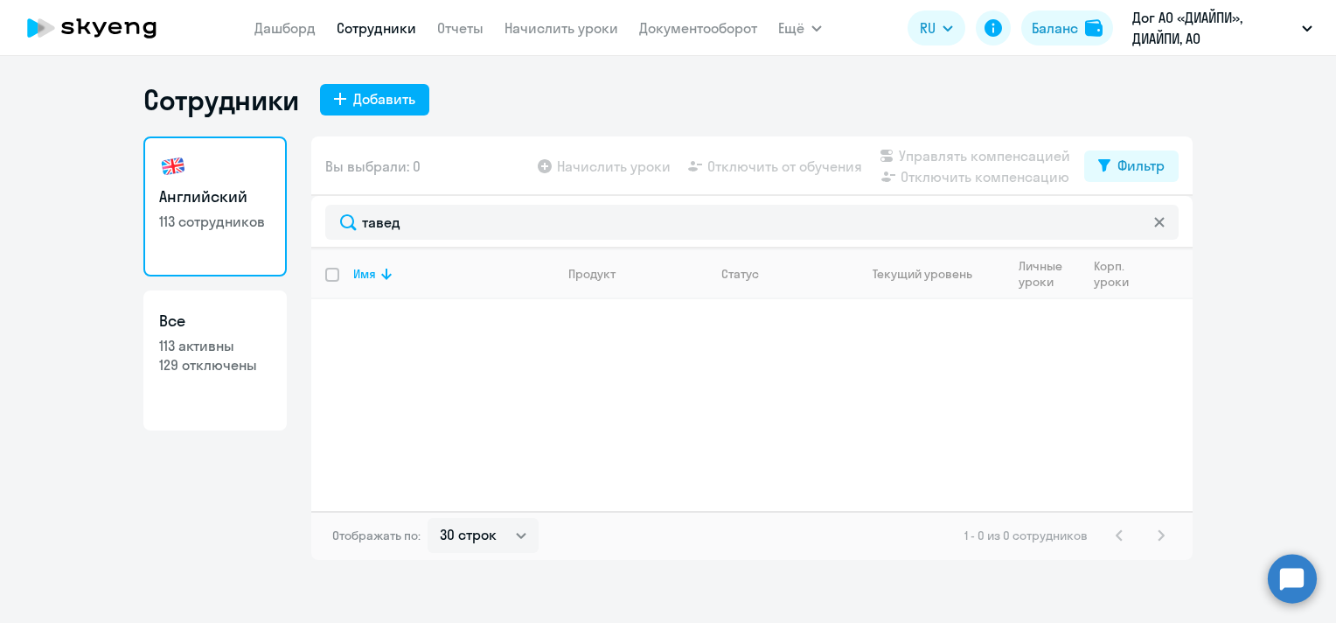
click at [1161, 224] on icon at bounding box center [1159, 222] width 10 height 10
